Goal: Transaction & Acquisition: Book appointment/travel/reservation

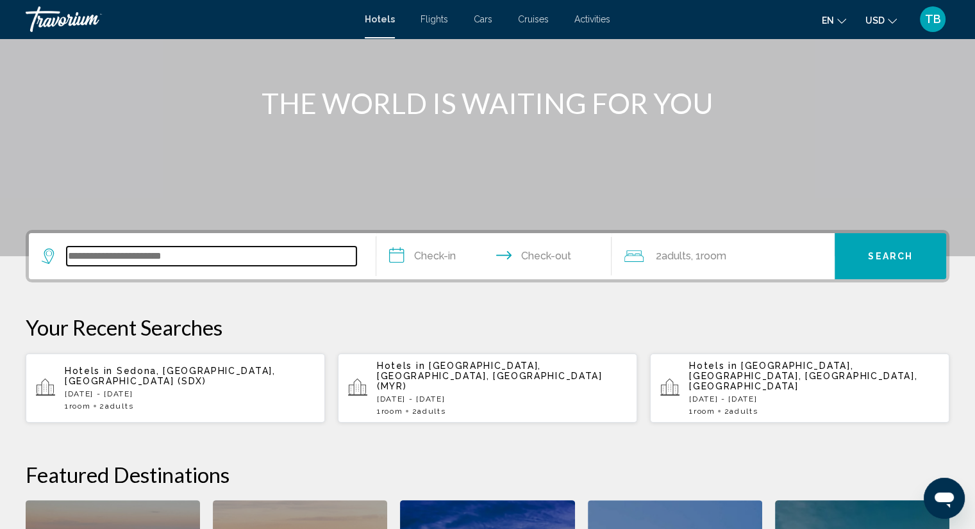
click at [253, 258] on input "Search widget" at bounding box center [212, 256] width 290 height 19
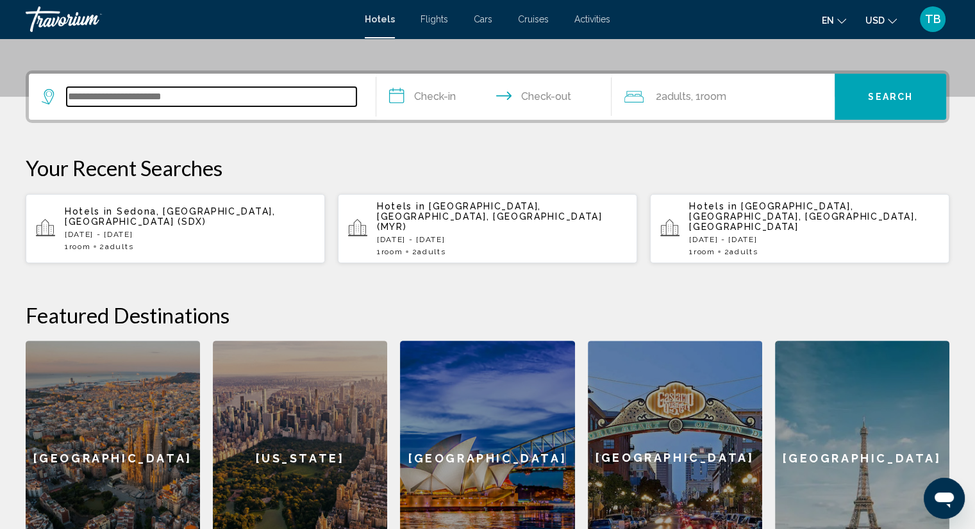
scroll to position [316, 0]
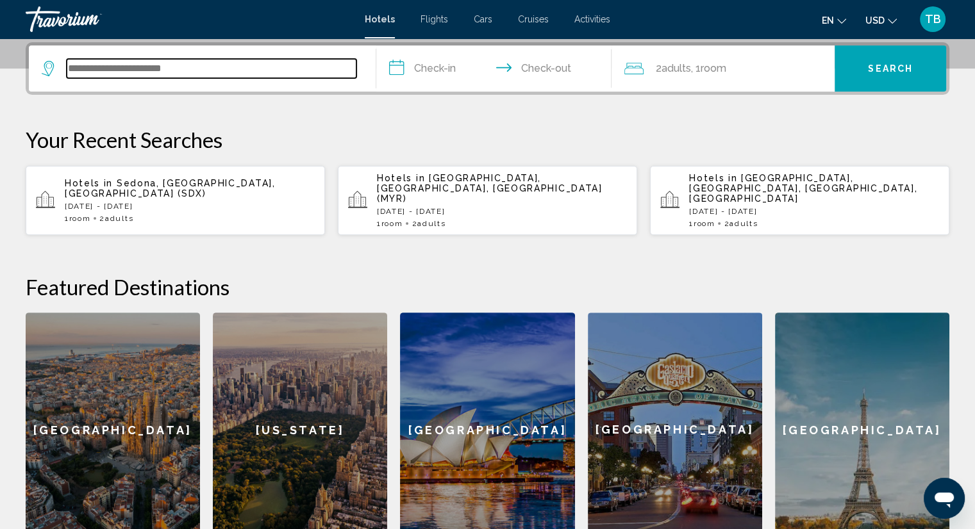
type input "*"
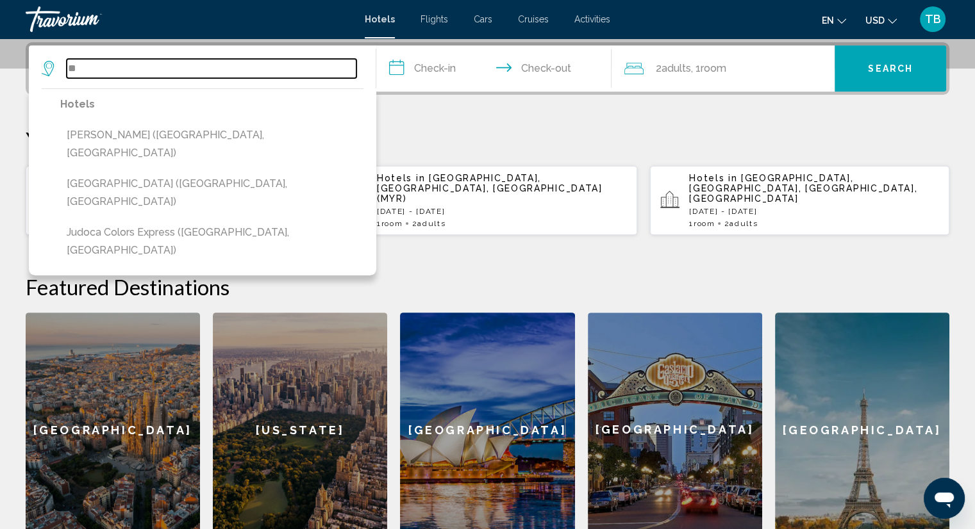
type input "*"
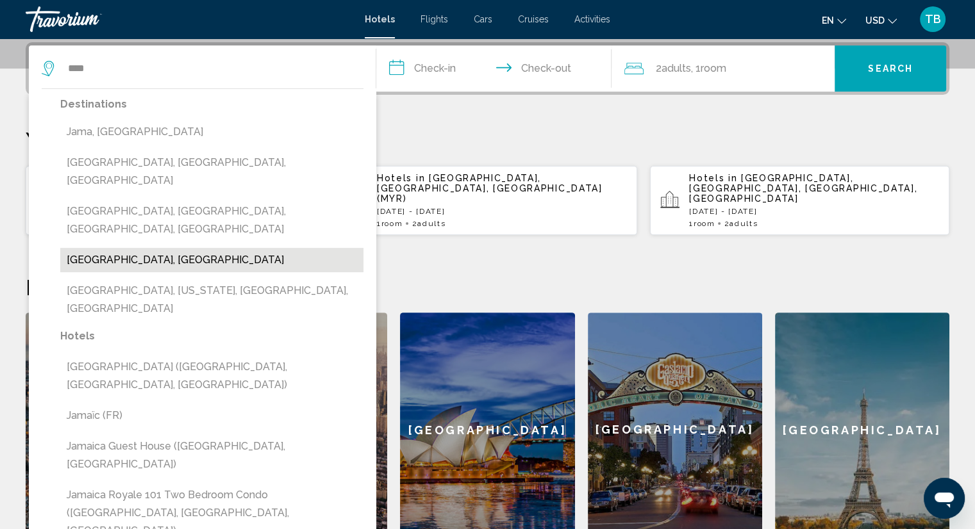
click at [128, 248] on button "[GEOGRAPHIC_DATA], [GEOGRAPHIC_DATA]" at bounding box center [211, 260] width 303 height 24
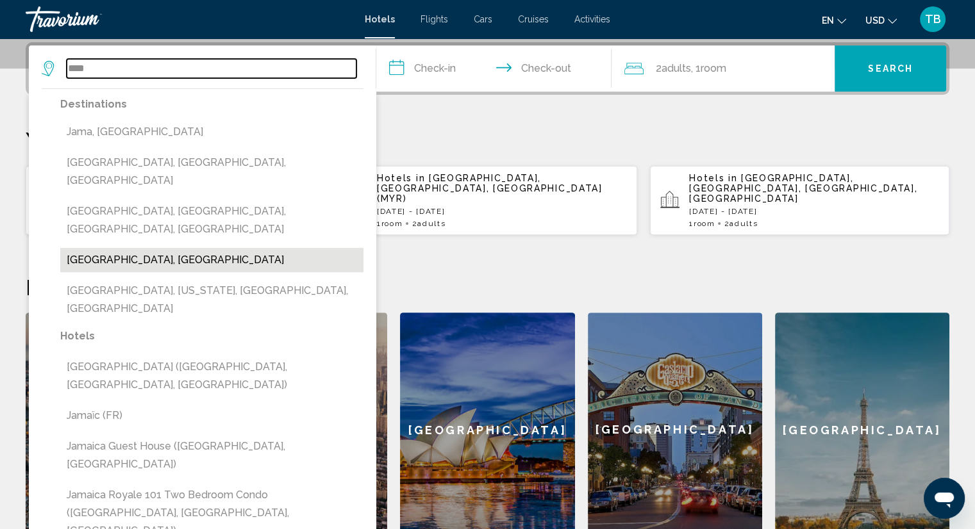
type input "**********"
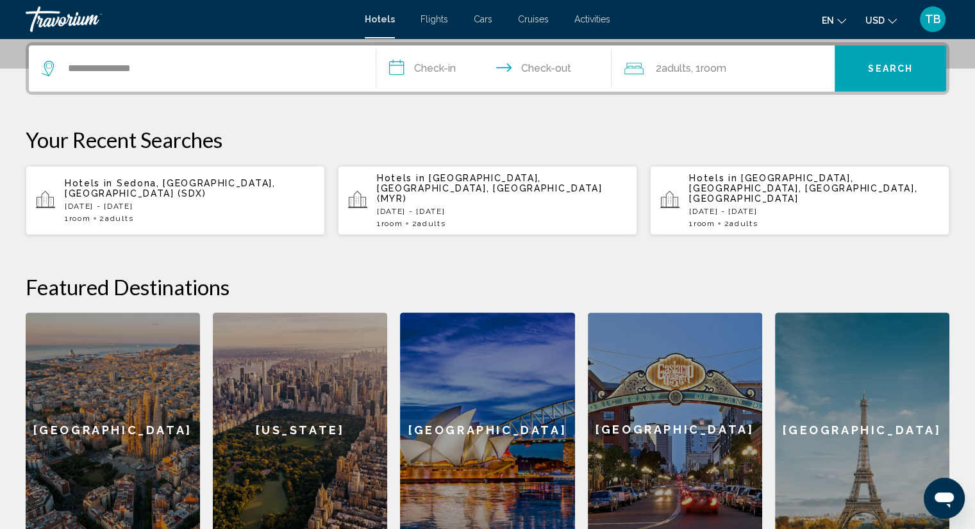
click at [443, 62] on input "**********" at bounding box center [496, 71] width 241 height 50
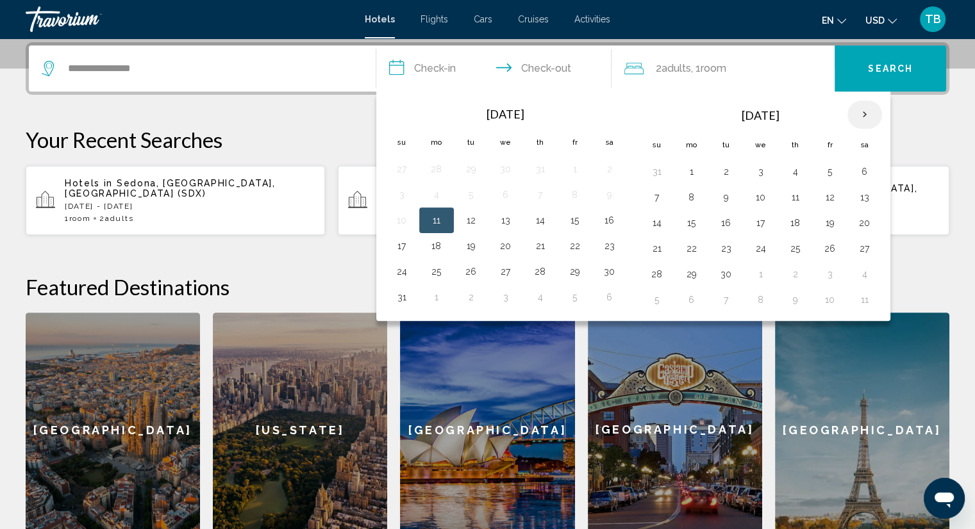
click at [854, 107] on th "Next month" at bounding box center [864, 115] width 35 height 28
click at [661, 249] on button "18" at bounding box center [657, 249] width 21 height 18
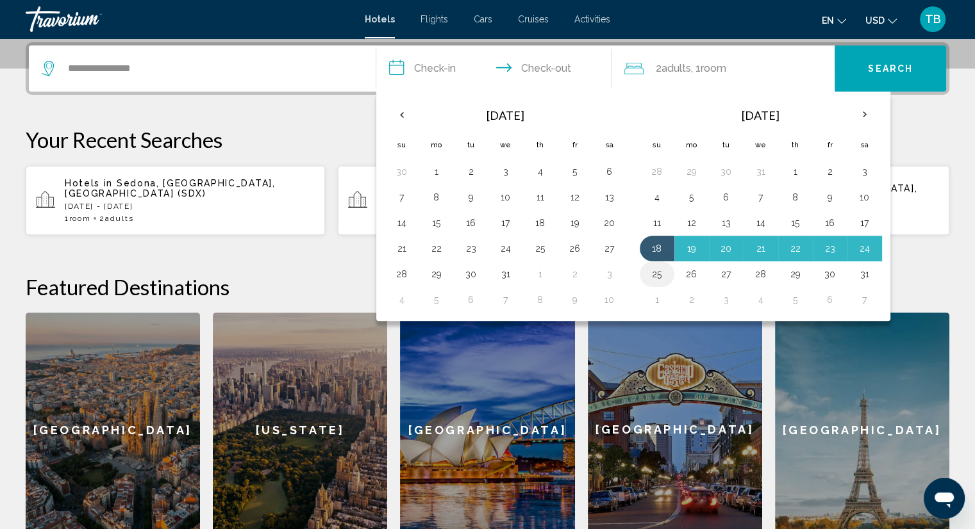
click at [659, 267] on button "25" at bounding box center [657, 274] width 21 height 18
type input "**********"
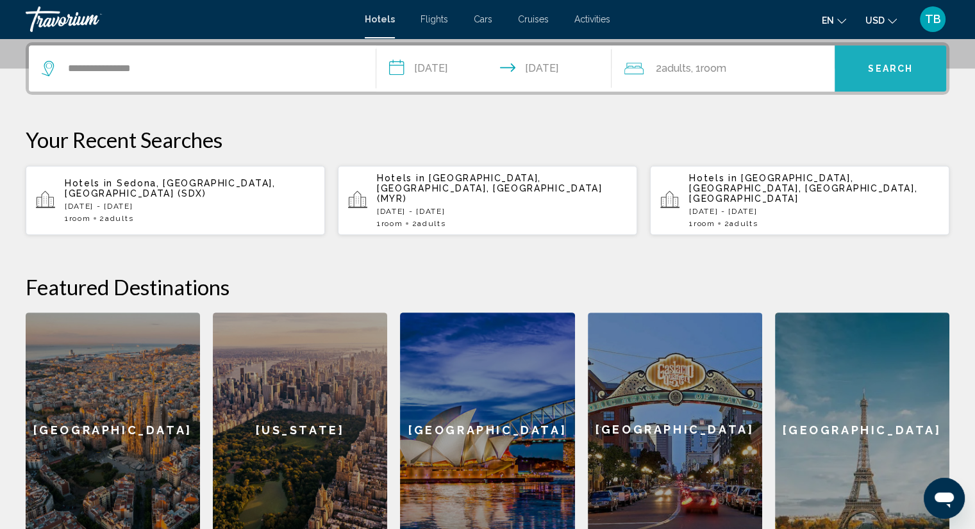
click at [870, 64] on span "Search" at bounding box center [890, 69] width 45 height 10
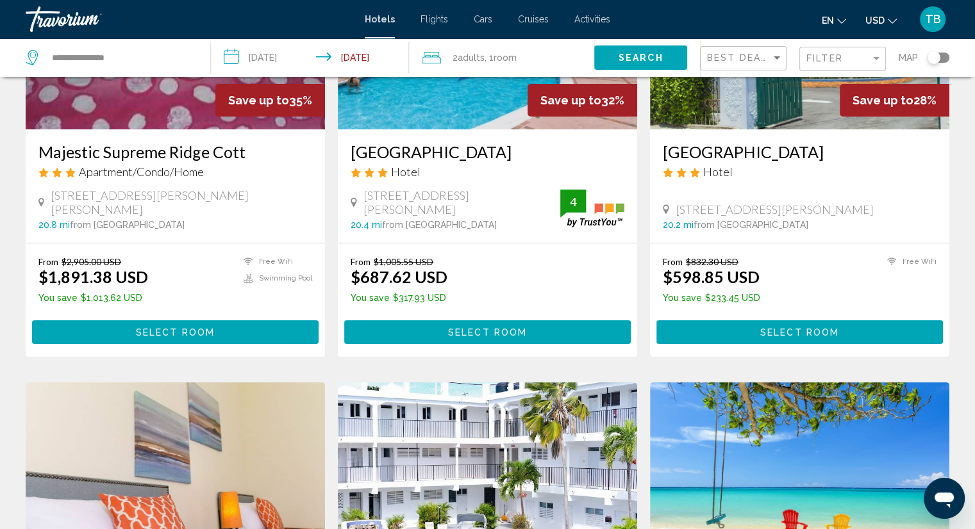
scroll to position [128, 0]
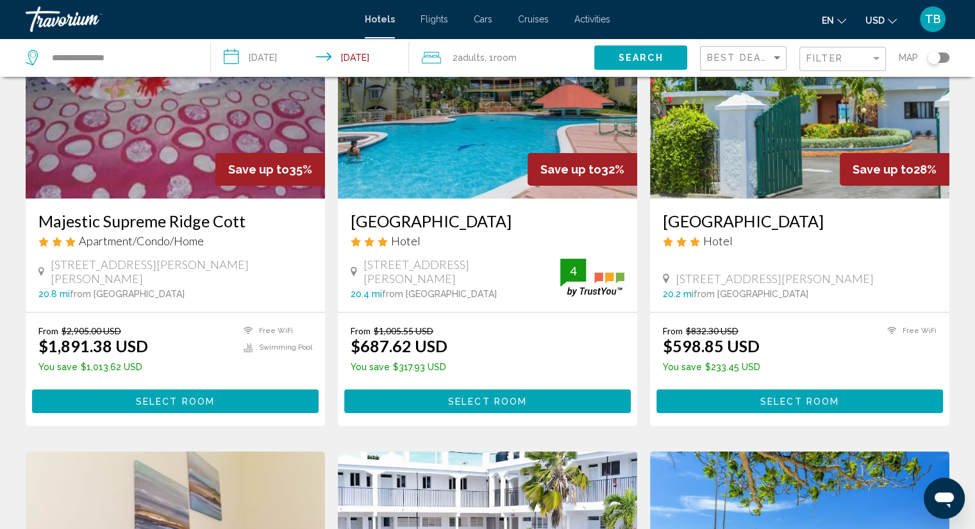
click at [169, 213] on h3 "Majestic Supreme Ridge Cott" at bounding box center [175, 220] width 274 height 19
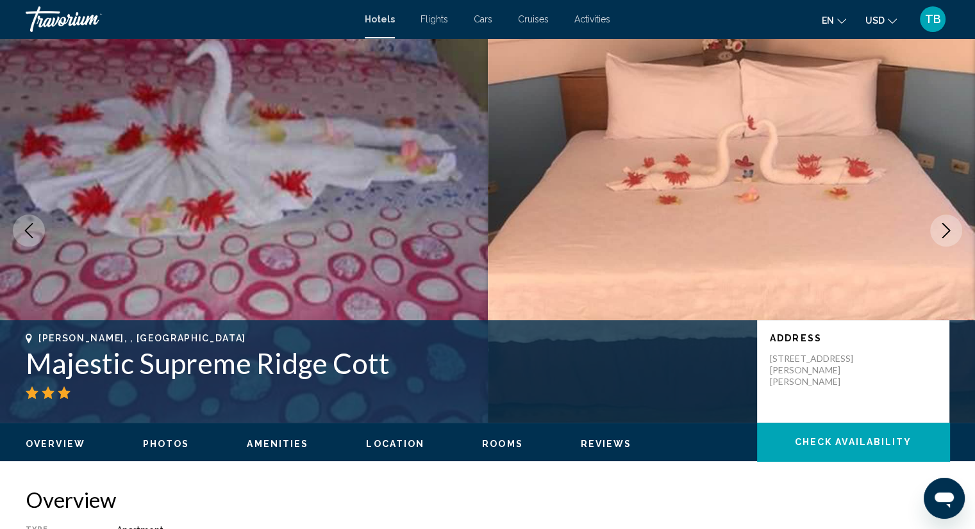
click at [950, 229] on icon "Next image" at bounding box center [945, 230] width 15 height 15
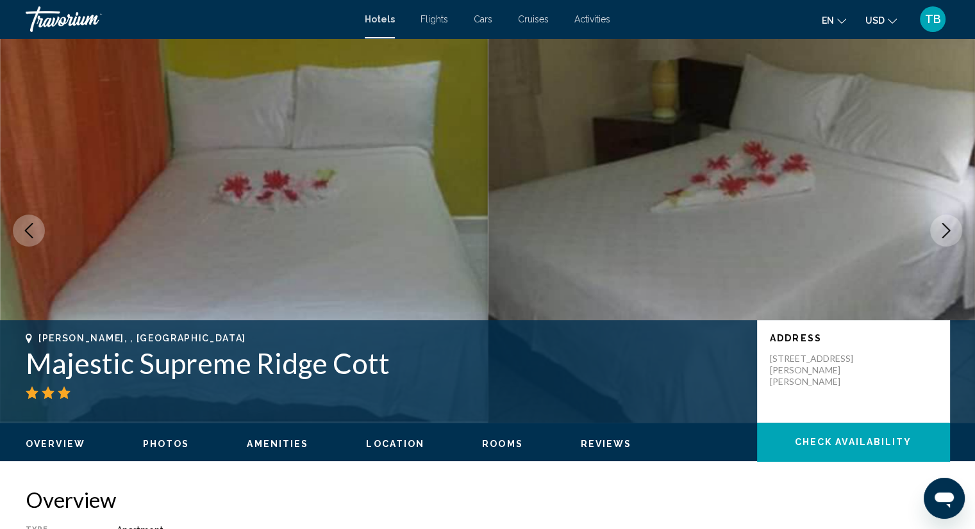
click at [950, 229] on icon "Next image" at bounding box center [945, 230] width 15 height 15
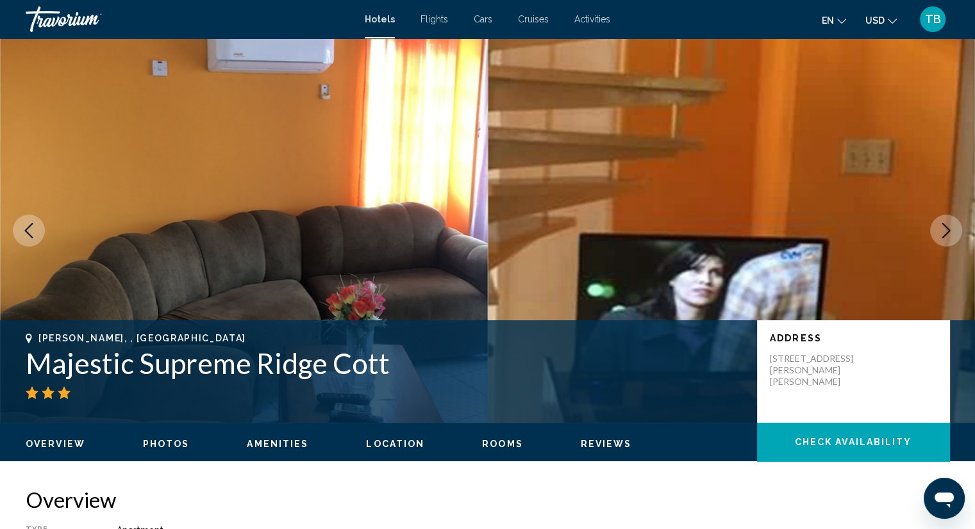
click at [950, 229] on icon "Next image" at bounding box center [945, 230] width 15 height 15
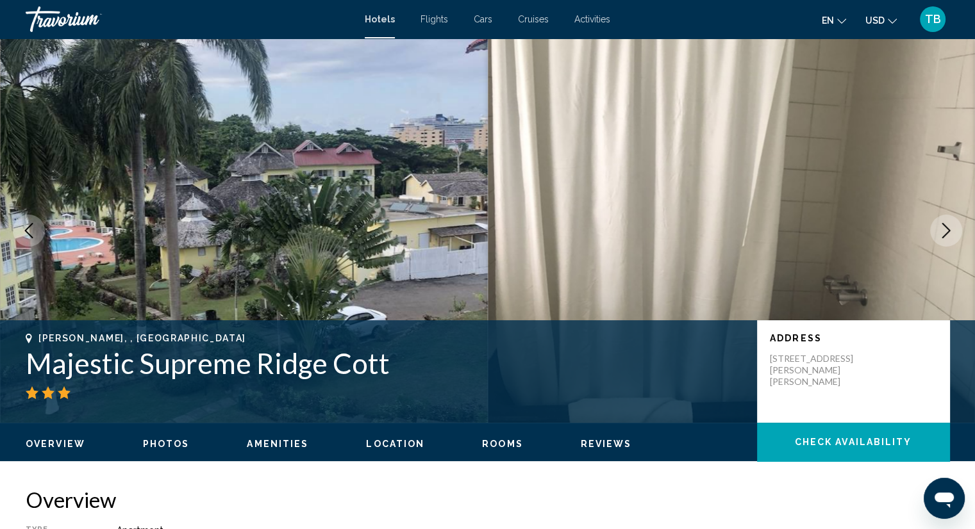
click at [950, 229] on icon "Next image" at bounding box center [945, 230] width 15 height 15
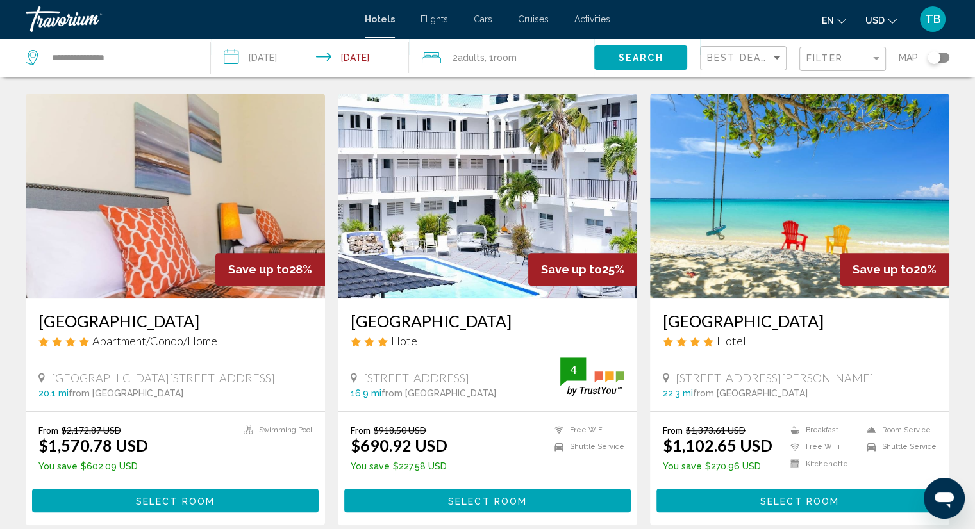
scroll to position [513, 0]
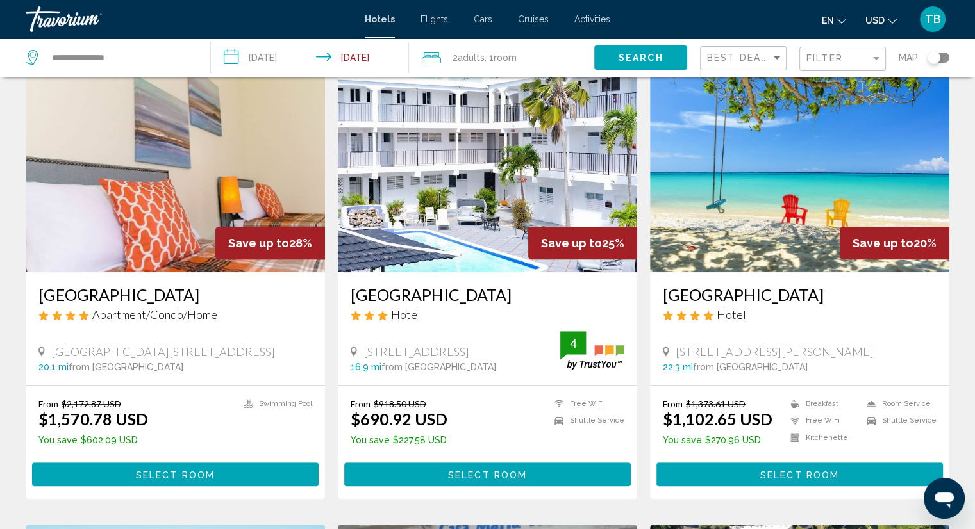
click at [137, 299] on h3 "[GEOGRAPHIC_DATA]" at bounding box center [175, 294] width 274 height 19
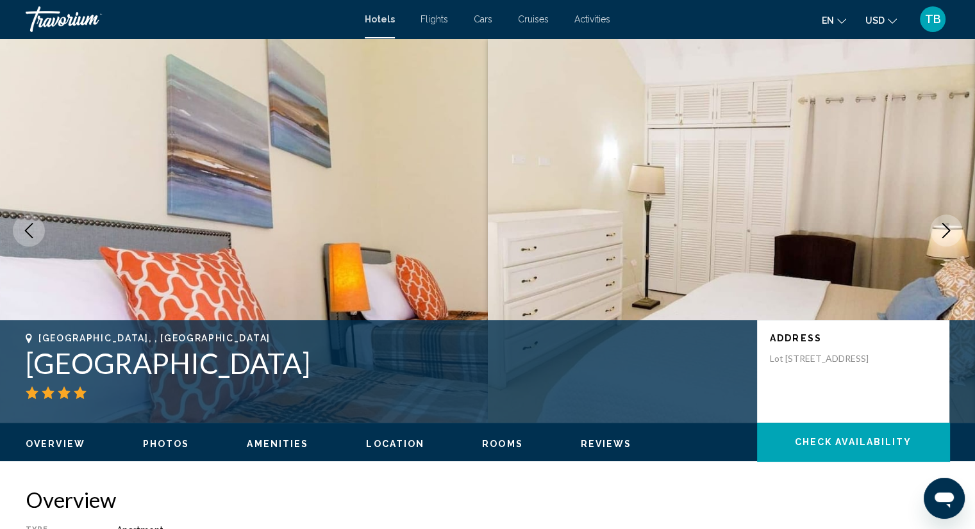
click at [948, 228] on icon "Next image" at bounding box center [945, 230] width 15 height 15
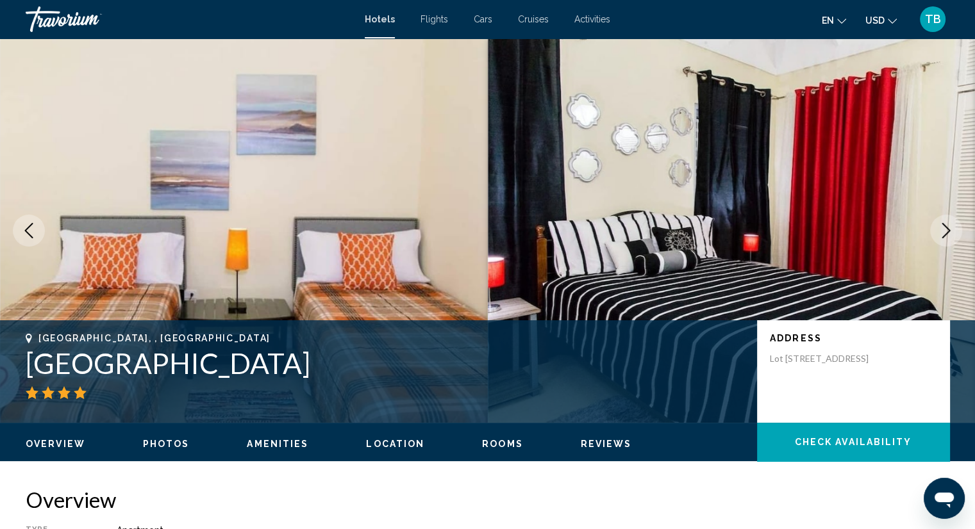
click at [948, 228] on icon "Next image" at bounding box center [945, 230] width 15 height 15
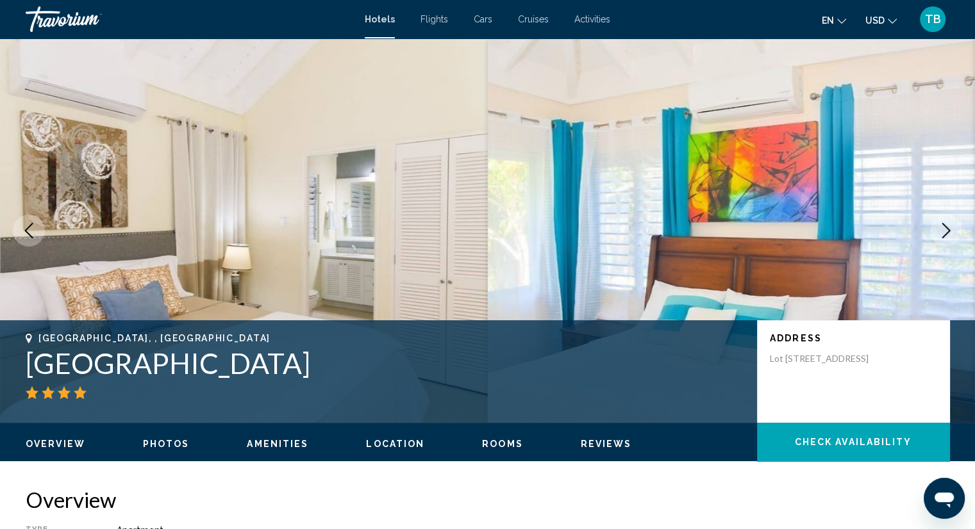
click at [948, 226] on icon "Next image" at bounding box center [945, 230] width 15 height 15
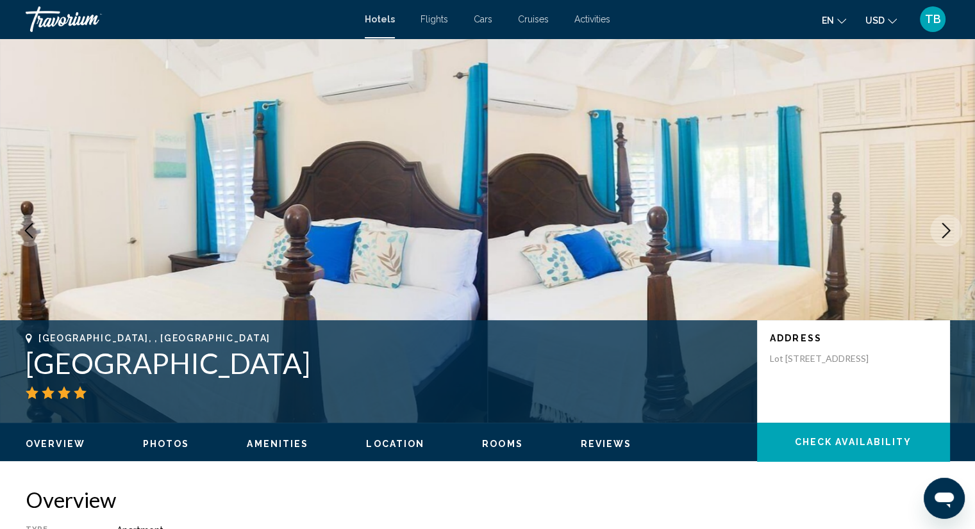
click at [947, 232] on icon "Next image" at bounding box center [946, 230] width 8 height 15
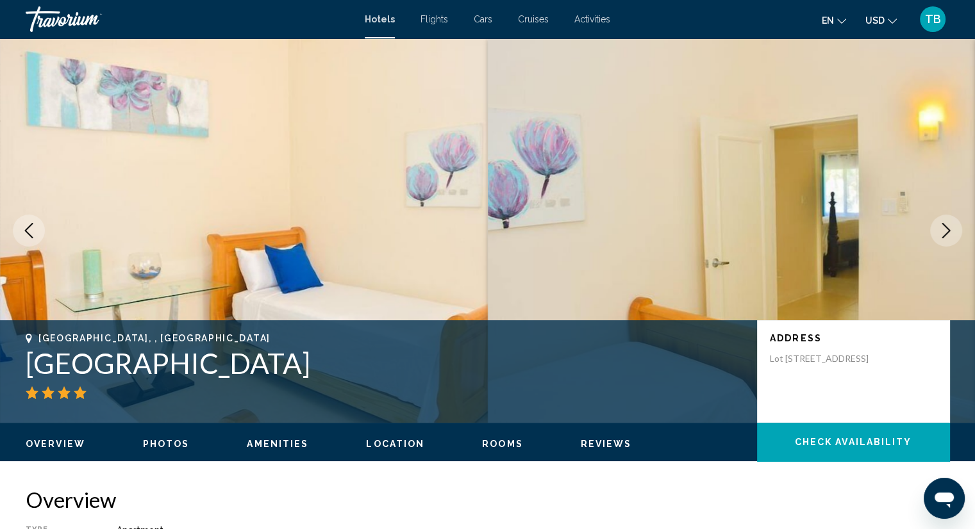
click at [947, 232] on icon "Next image" at bounding box center [946, 230] width 8 height 15
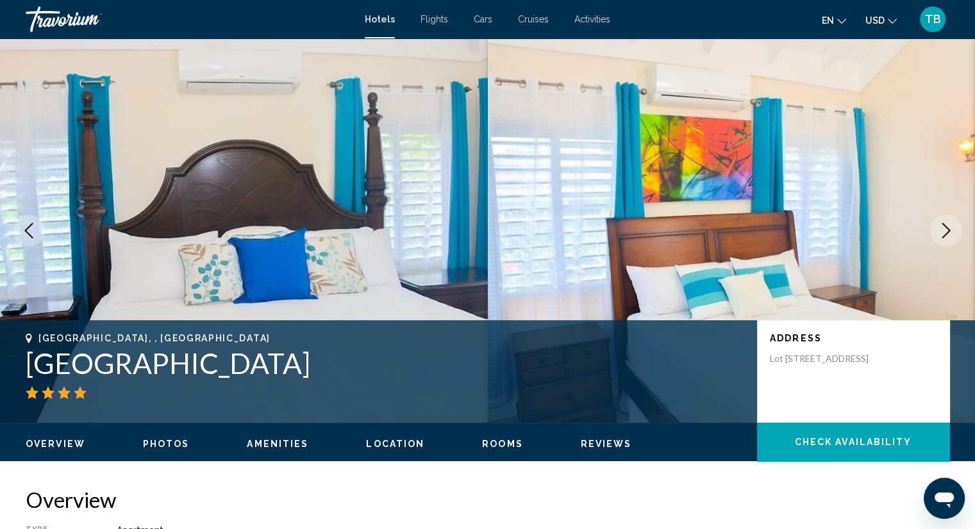
click at [941, 235] on icon "Next image" at bounding box center [945, 230] width 15 height 15
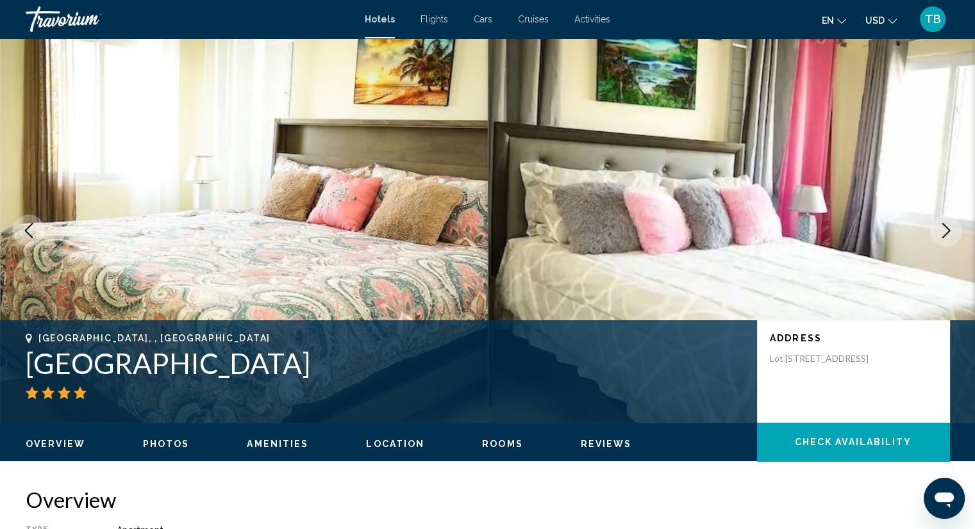
click at [941, 235] on icon "Next image" at bounding box center [945, 230] width 15 height 15
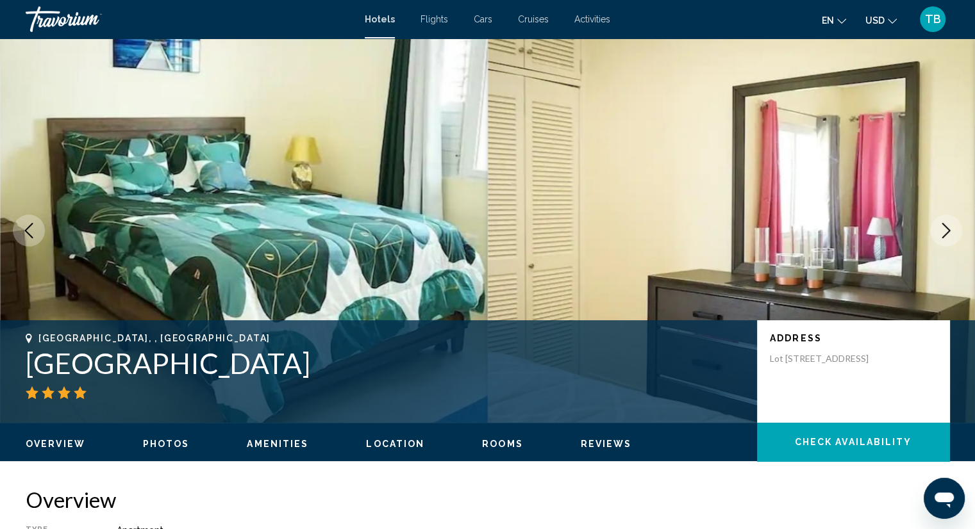
click at [941, 235] on icon "Next image" at bounding box center [945, 230] width 15 height 15
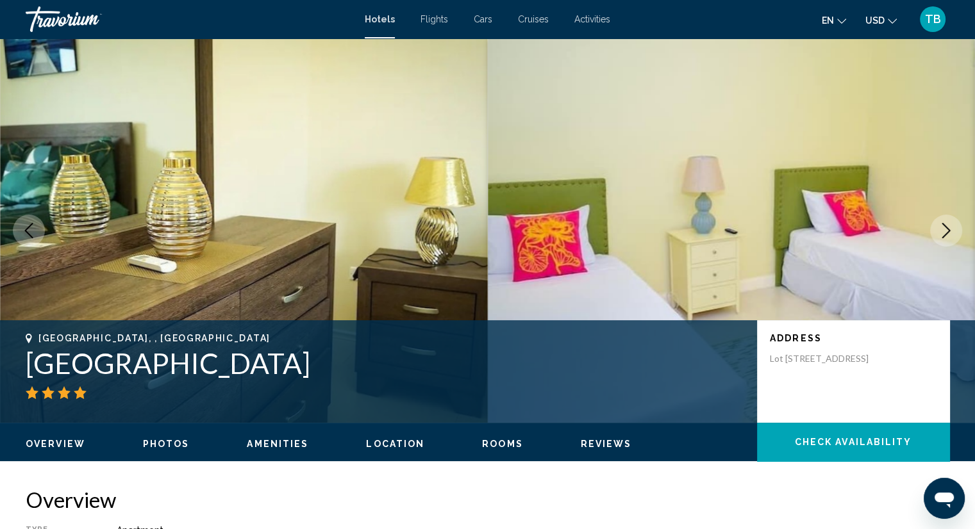
click at [941, 235] on icon "Next image" at bounding box center [945, 230] width 15 height 15
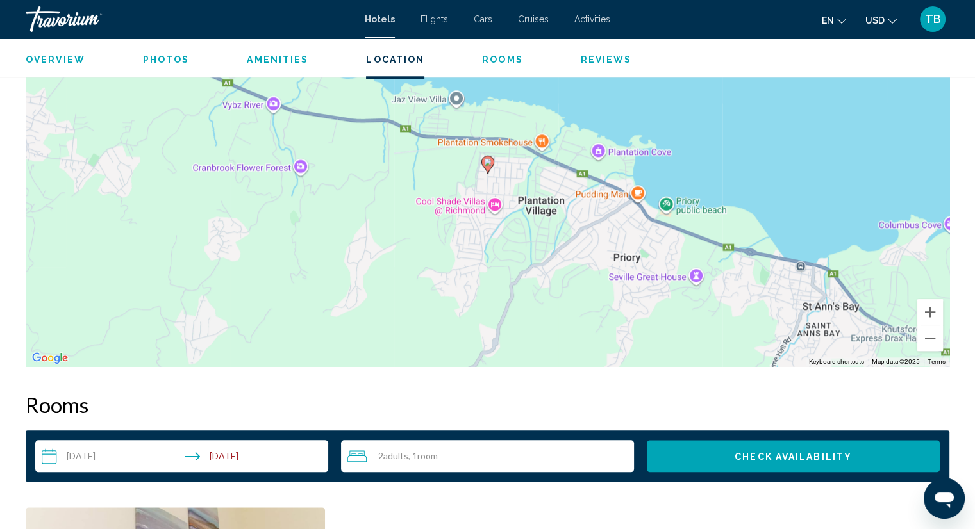
scroll to position [1346, 0]
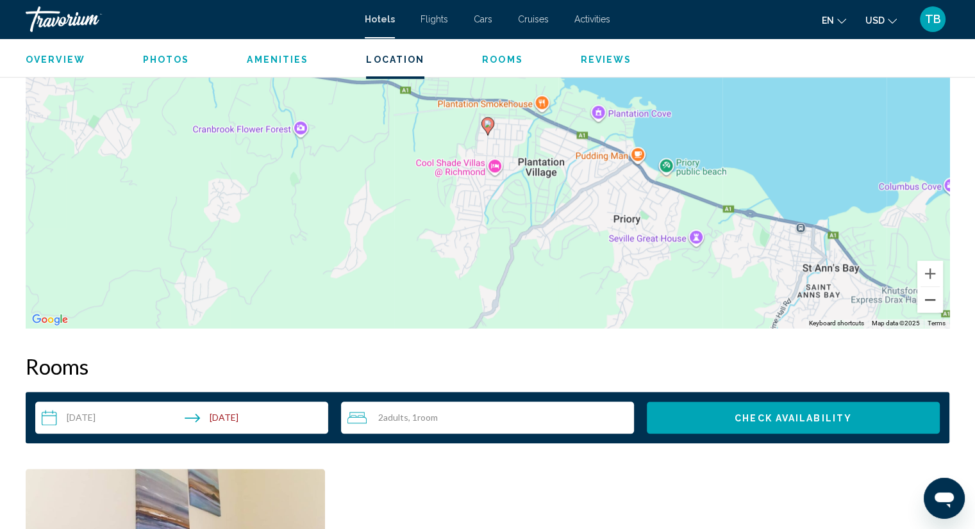
click at [921, 301] on button "Zoom out" at bounding box center [930, 300] width 26 height 26
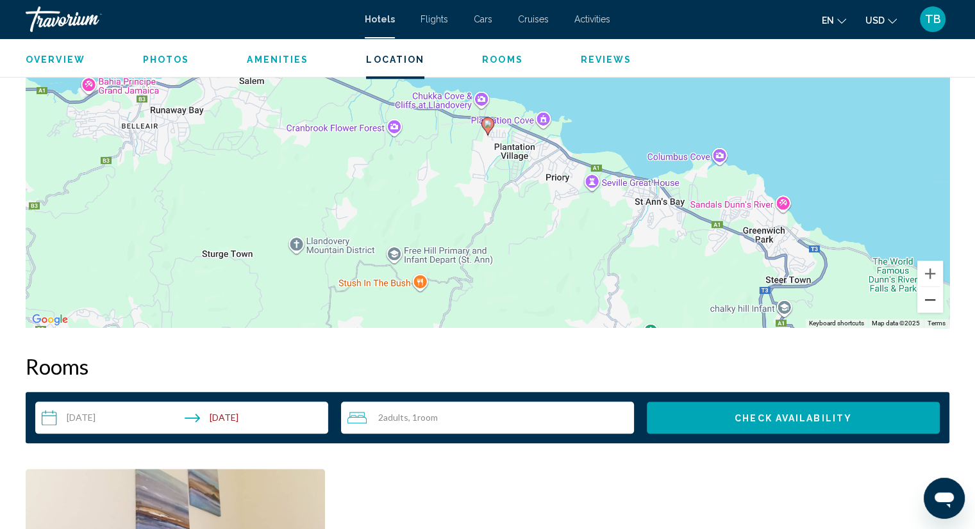
click at [921, 301] on button "Zoom out" at bounding box center [930, 300] width 26 height 26
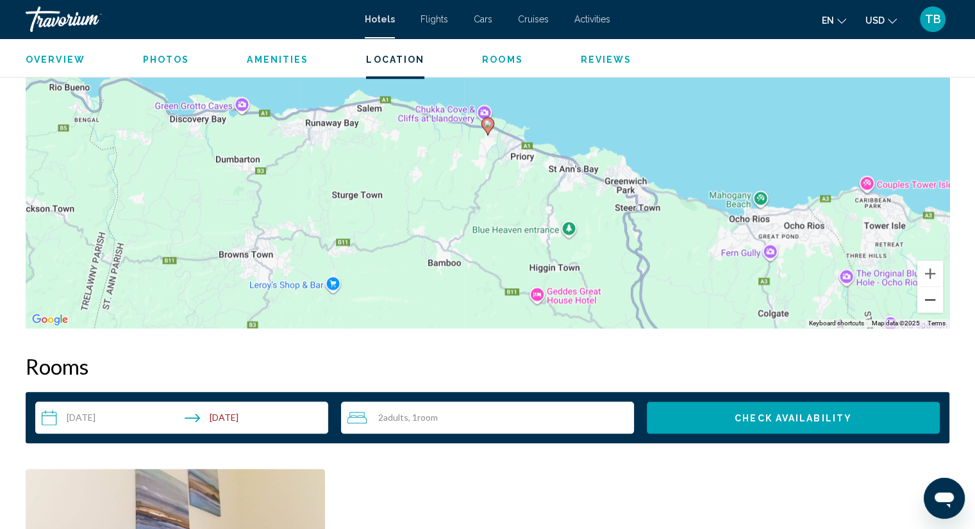
click at [921, 301] on button "Zoom out" at bounding box center [930, 300] width 26 height 26
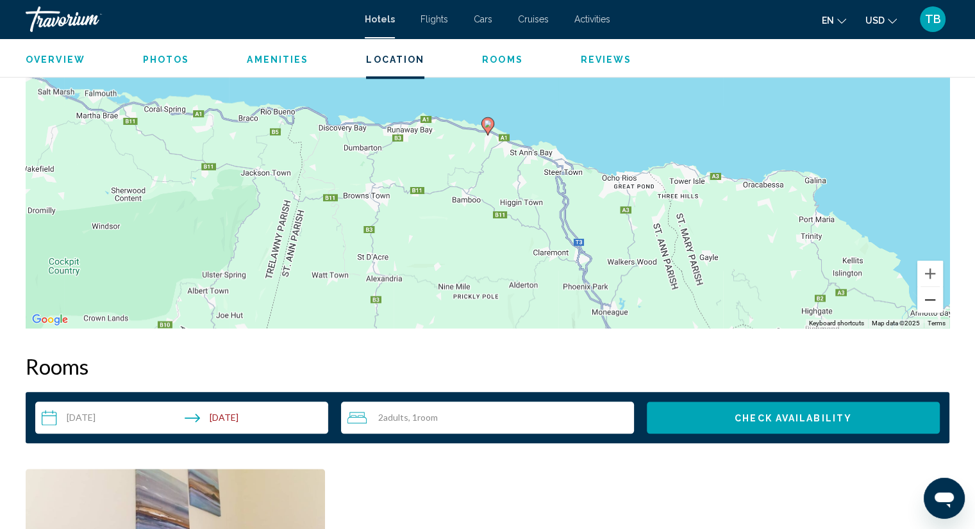
click at [921, 301] on button "Zoom out" at bounding box center [930, 300] width 26 height 26
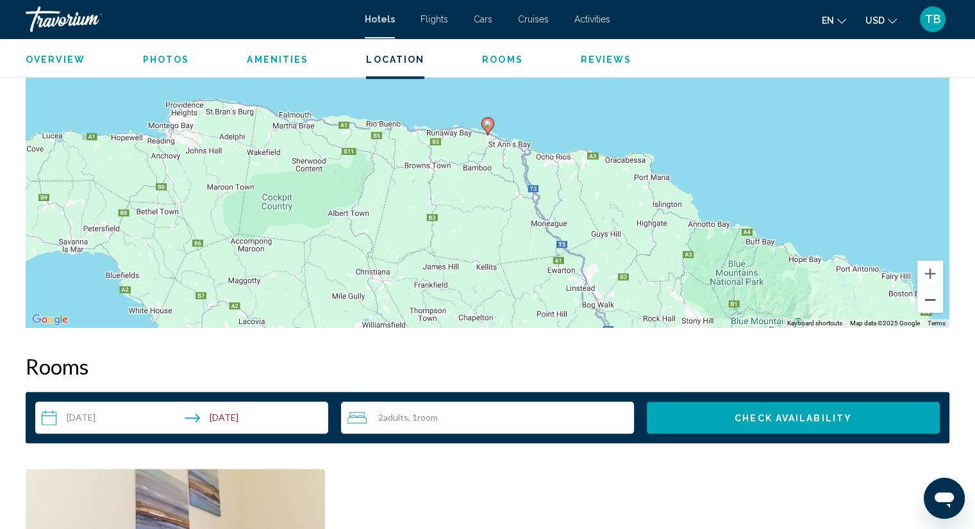
click at [921, 301] on button "Zoom out" at bounding box center [930, 300] width 26 height 26
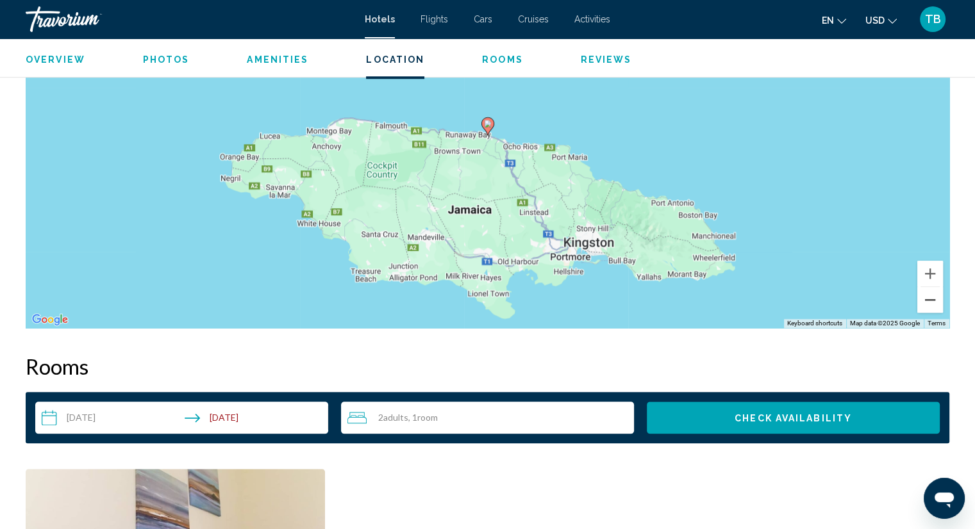
click at [921, 301] on button "Zoom out" at bounding box center [930, 300] width 26 height 26
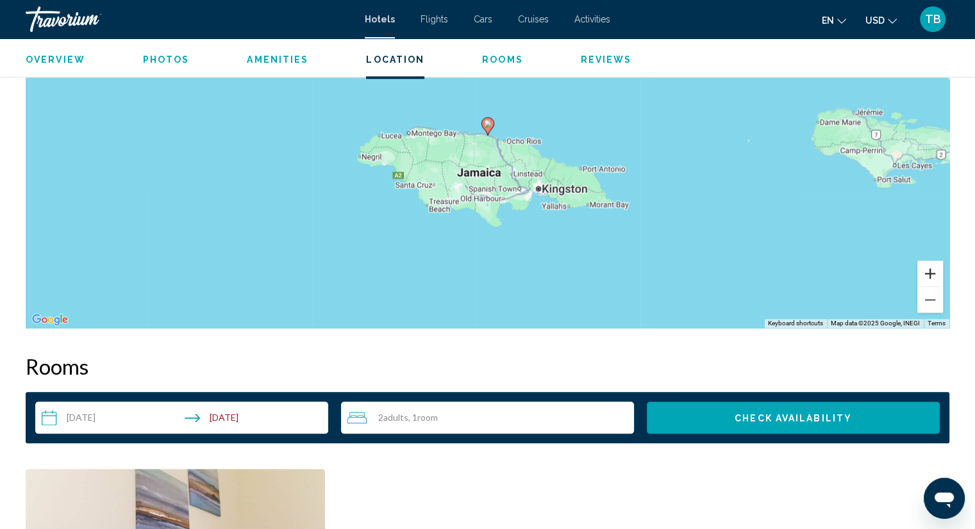
click at [926, 276] on button "Zoom in" at bounding box center [930, 274] width 26 height 26
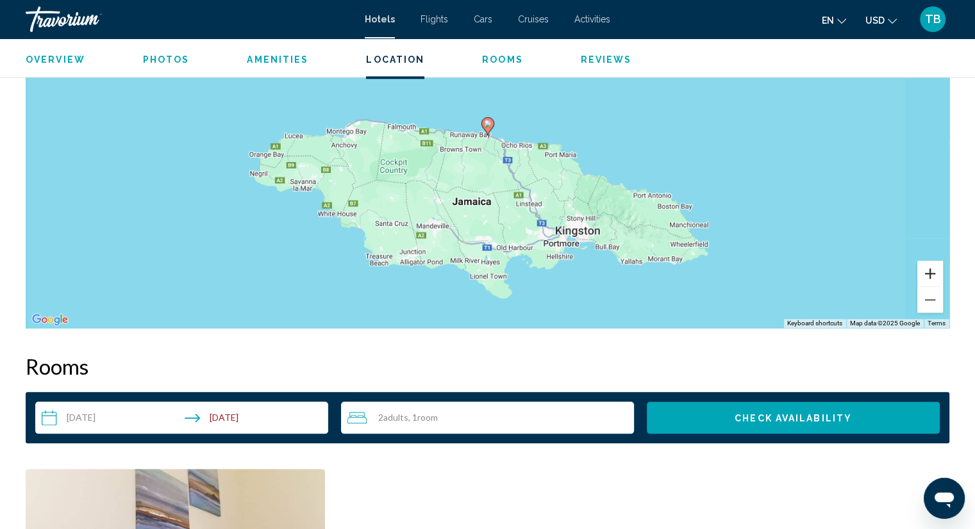
click at [926, 276] on button "Zoom in" at bounding box center [930, 274] width 26 height 26
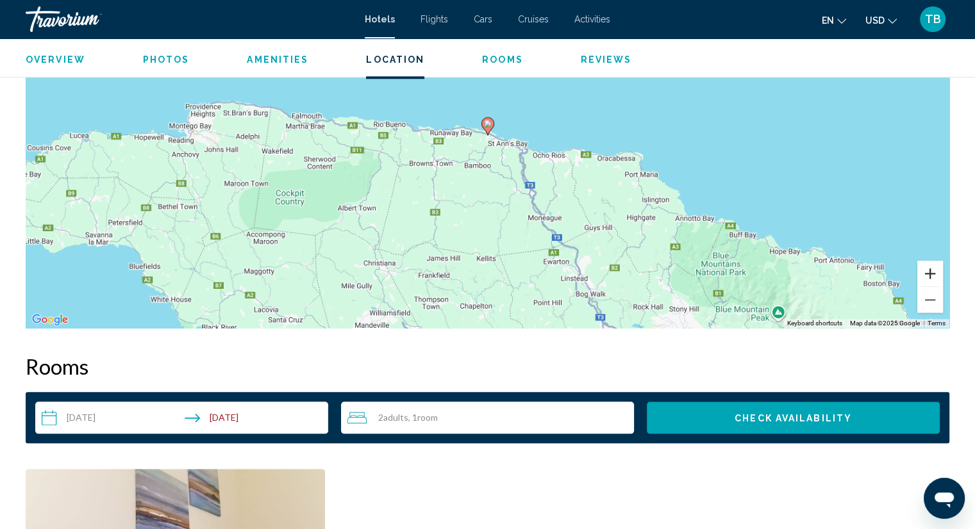
click at [926, 276] on button "Zoom in" at bounding box center [930, 274] width 26 height 26
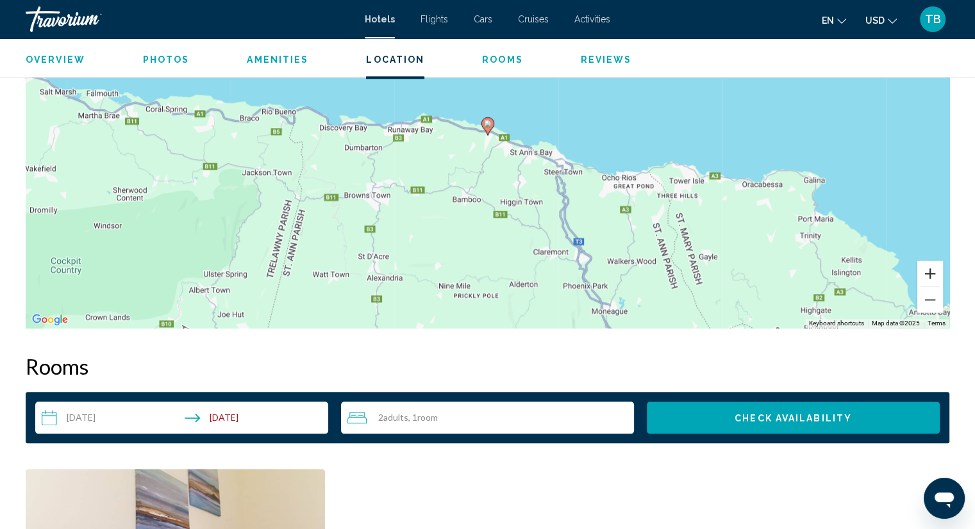
click at [926, 276] on button "Zoom in" at bounding box center [930, 274] width 26 height 26
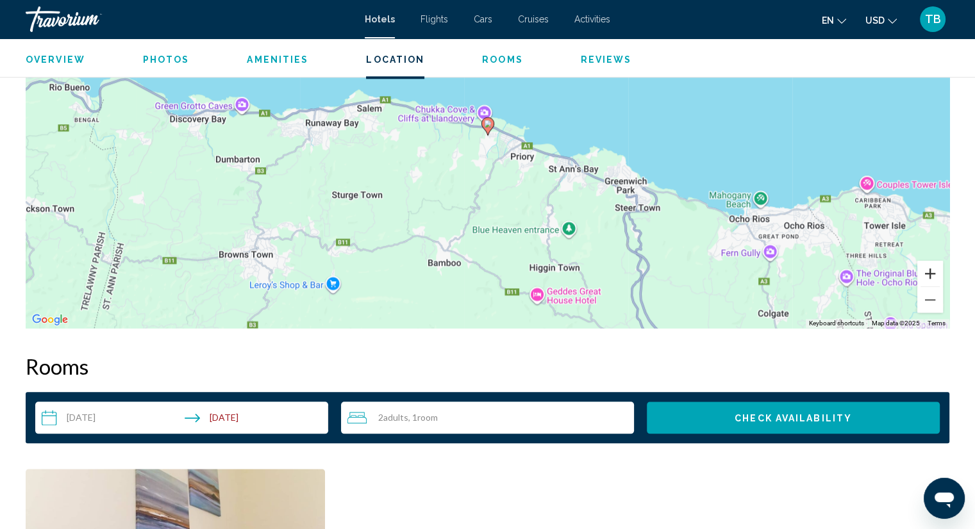
click at [926, 276] on button "Zoom in" at bounding box center [930, 274] width 26 height 26
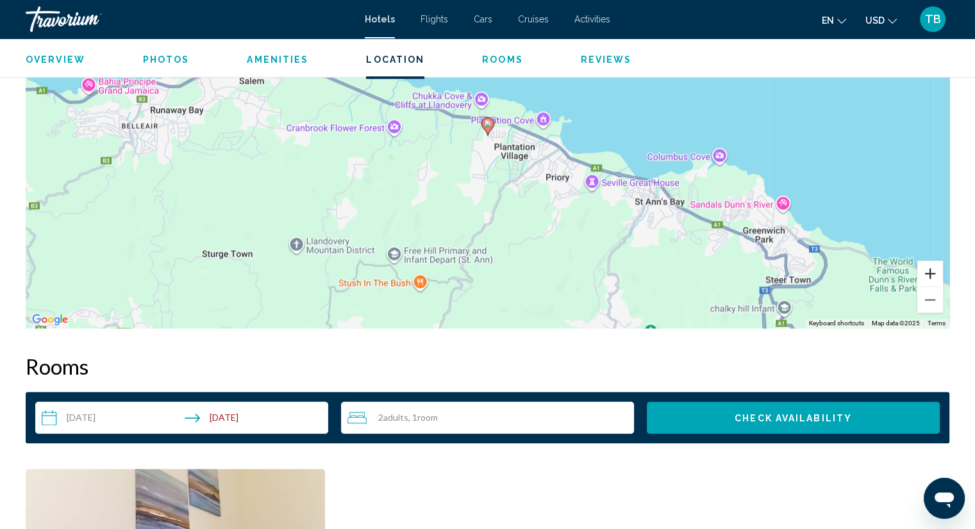
click at [926, 276] on button "Zoom in" at bounding box center [930, 274] width 26 height 26
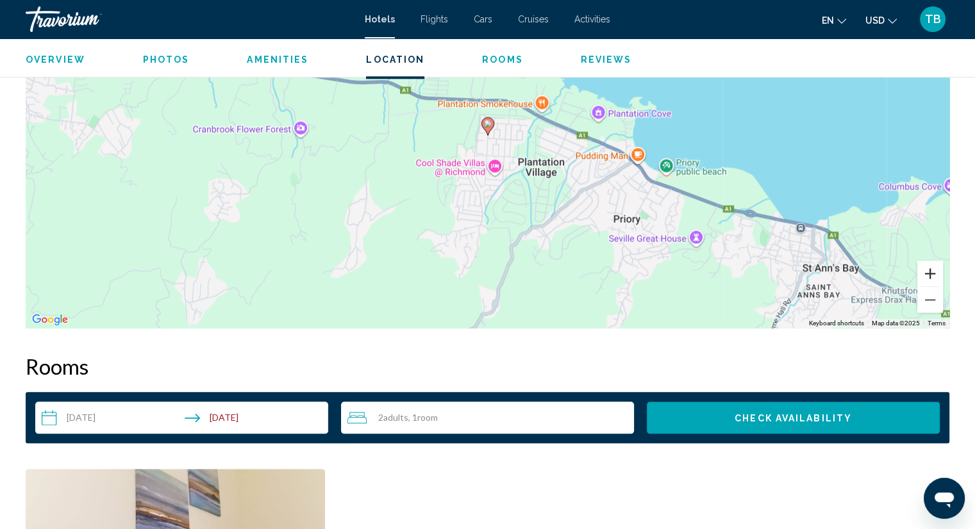
click at [926, 276] on button "Zoom in" at bounding box center [930, 274] width 26 height 26
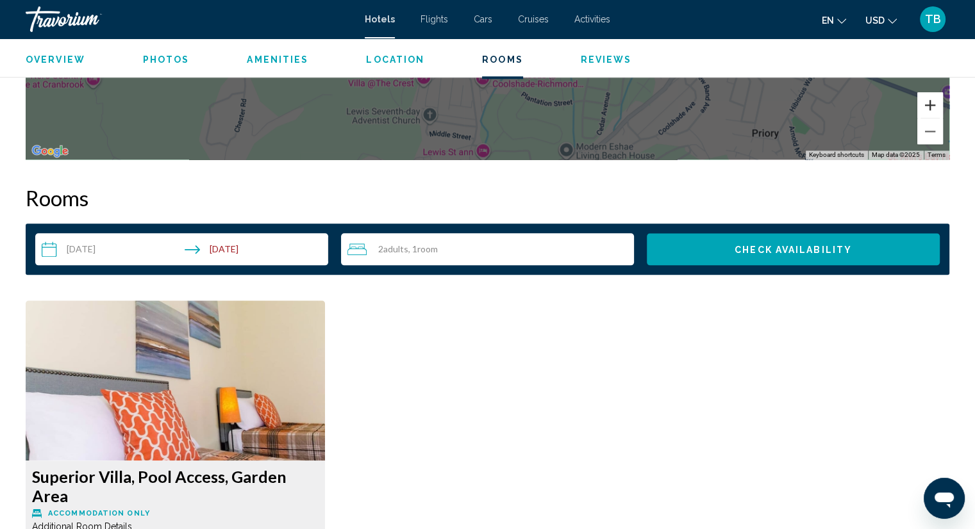
scroll to position [1666, 0]
